Goal: Information Seeking & Learning: Learn about a topic

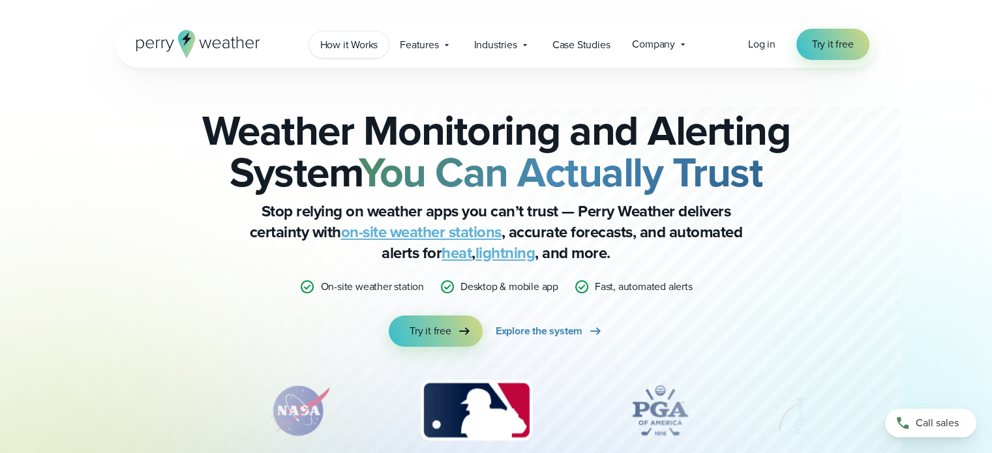
click at [365, 44] on span "How it Works" at bounding box center [349, 45] width 58 height 16
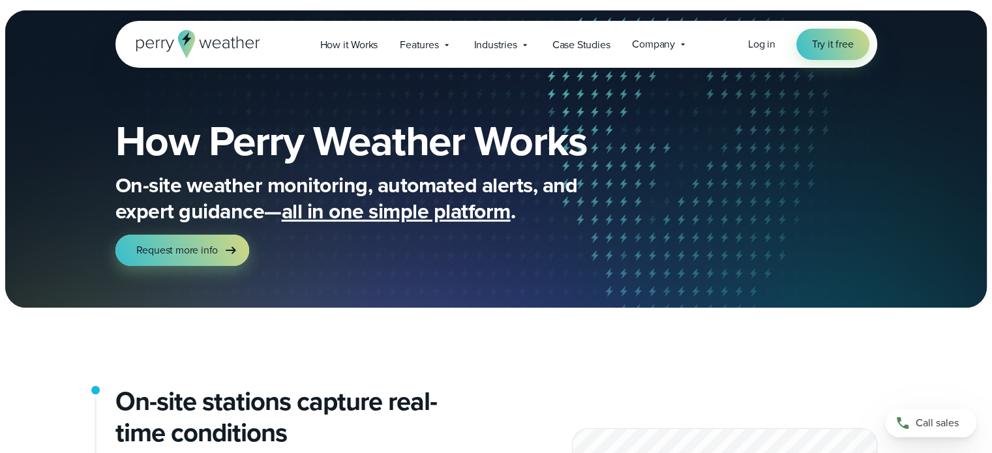
click at [224, 45] on icon at bounding box center [198, 44] width 124 height 28
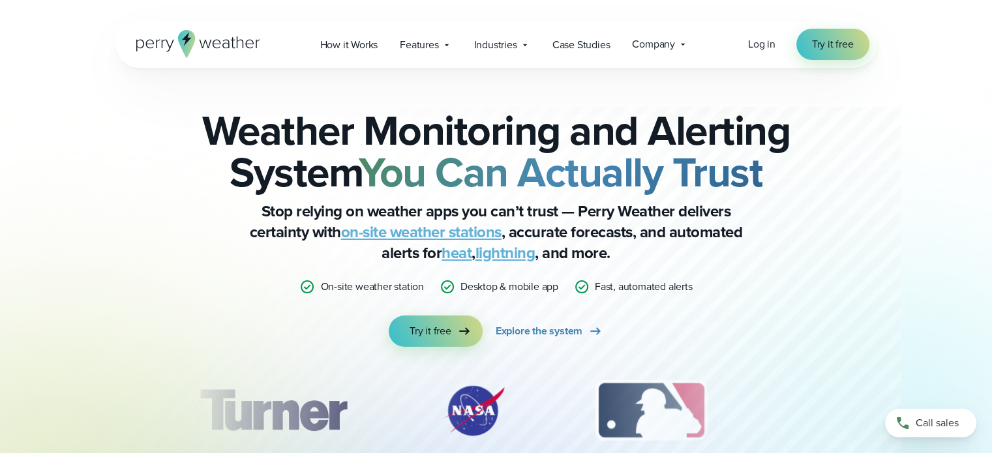
click at [420, 234] on link "on-site weather stations" at bounding box center [421, 232] width 160 height 23
